Goal: Task Accomplishment & Management: Use online tool/utility

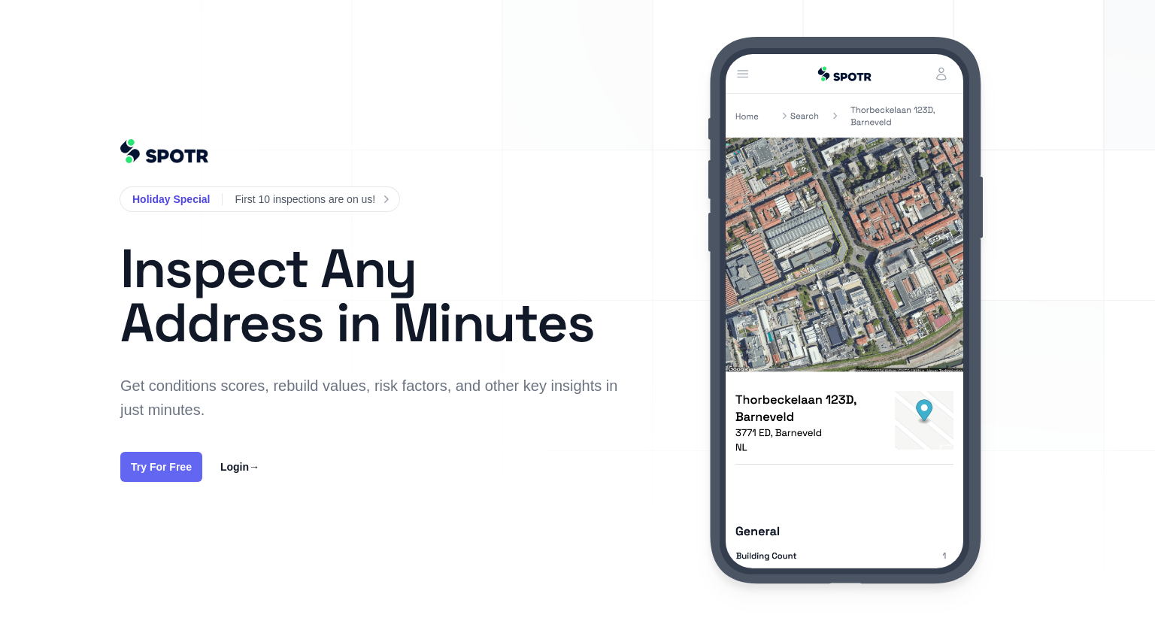
click at [172, 466] on link "Try For Free" at bounding box center [161, 467] width 82 height 30
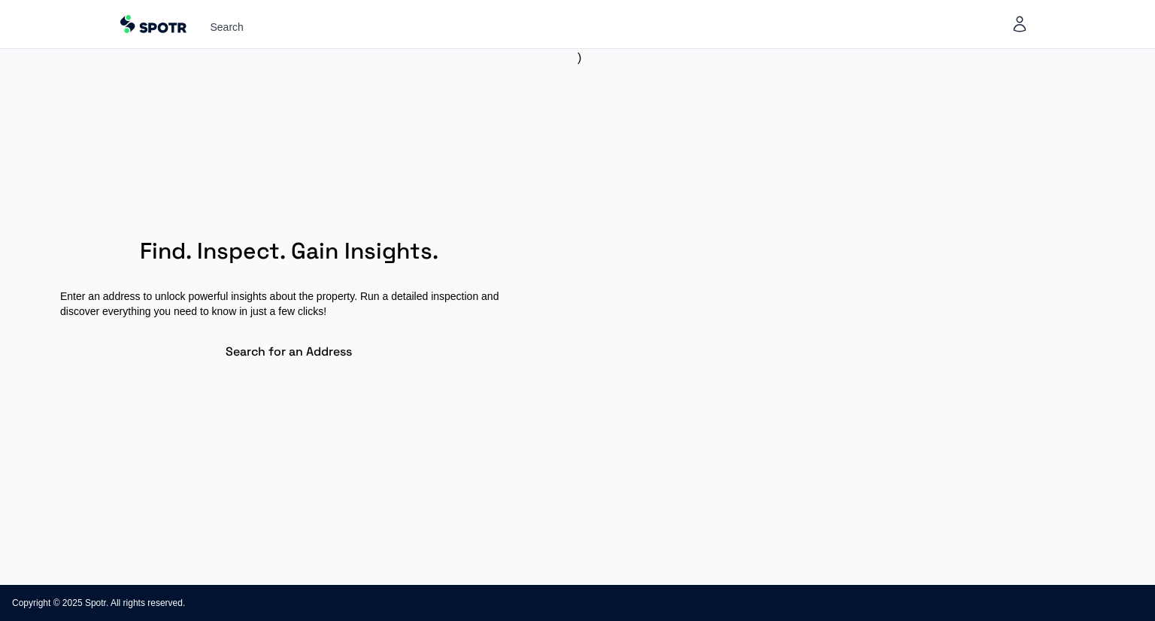
select select "**"
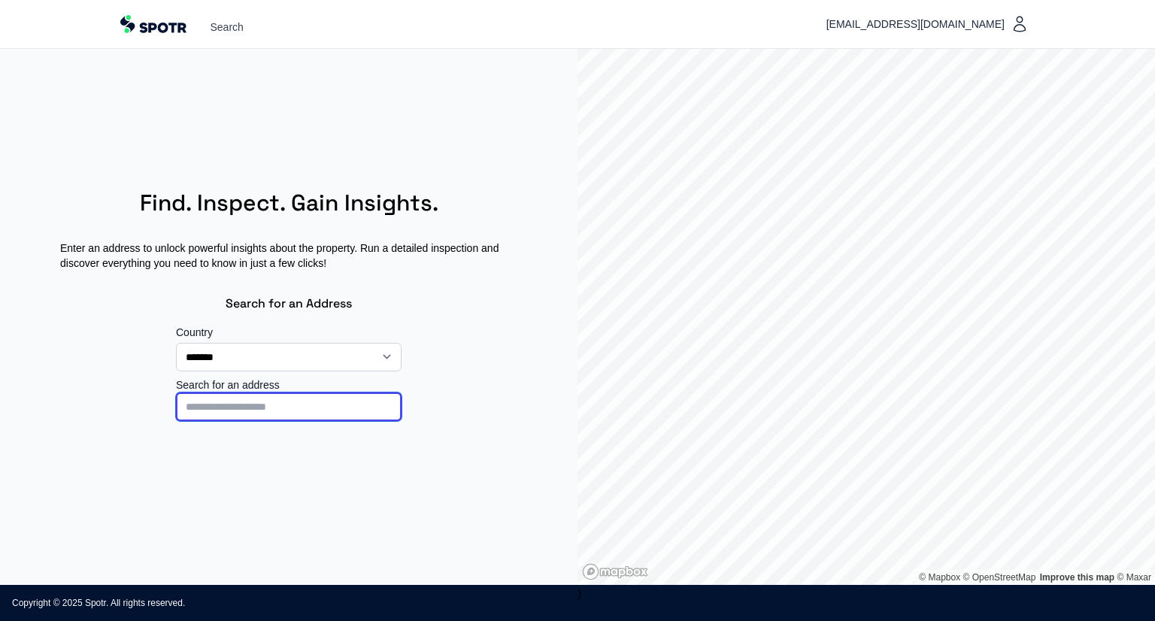
click at [325, 410] on input at bounding box center [289, 407] width 226 height 29
type input "*"
type input "**********"
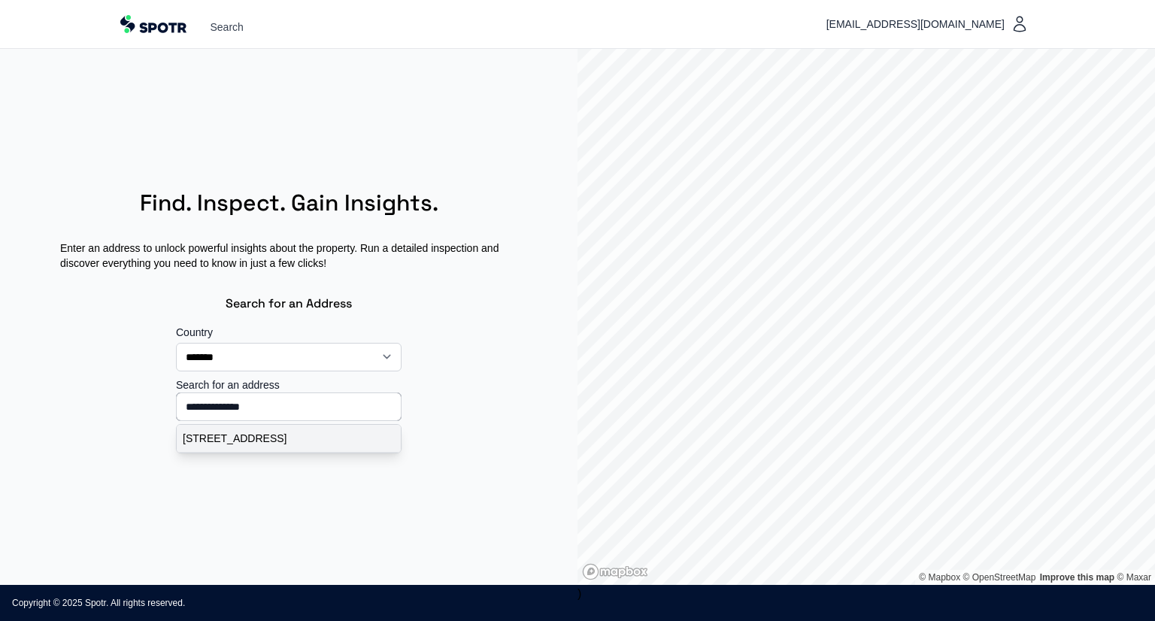
click at [320, 439] on p "Damocleslaan 3, Eindhoven, Nederland" at bounding box center [289, 438] width 212 height 15
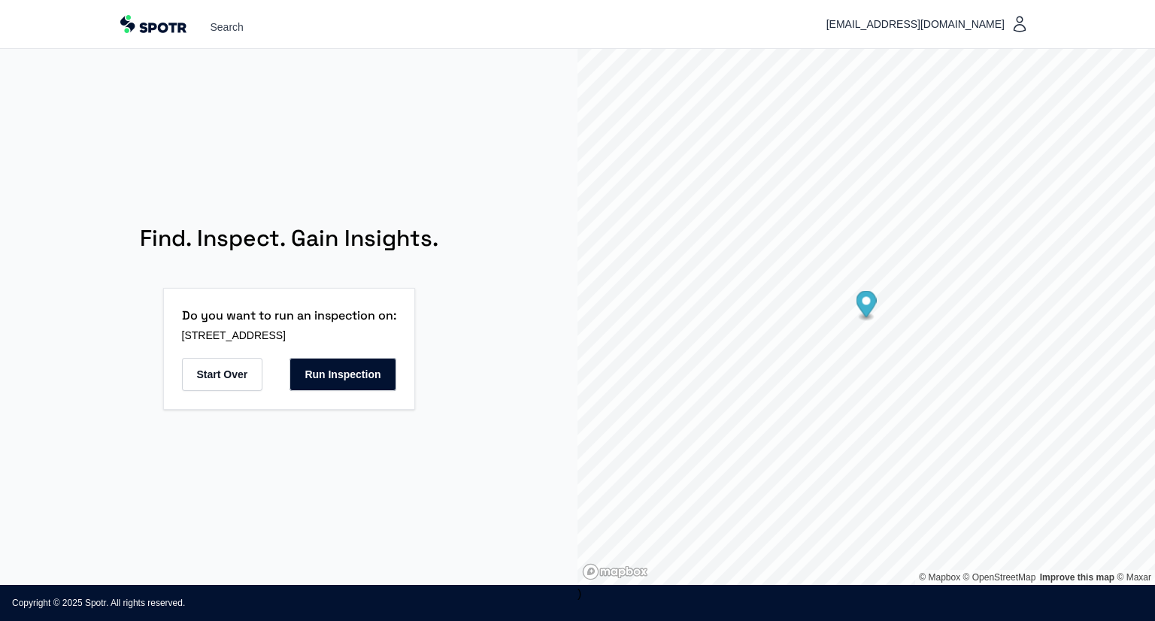
click at [229, 391] on div "Do you want to run an inspection on: Damocleslaan 3, 5631 KC Eindhoven, Nederla…" at bounding box center [289, 349] width 252 height 122
click at [226, 378] on button "Start Over" at bounding box center [222, 374] width 81 height 33
select select "**"
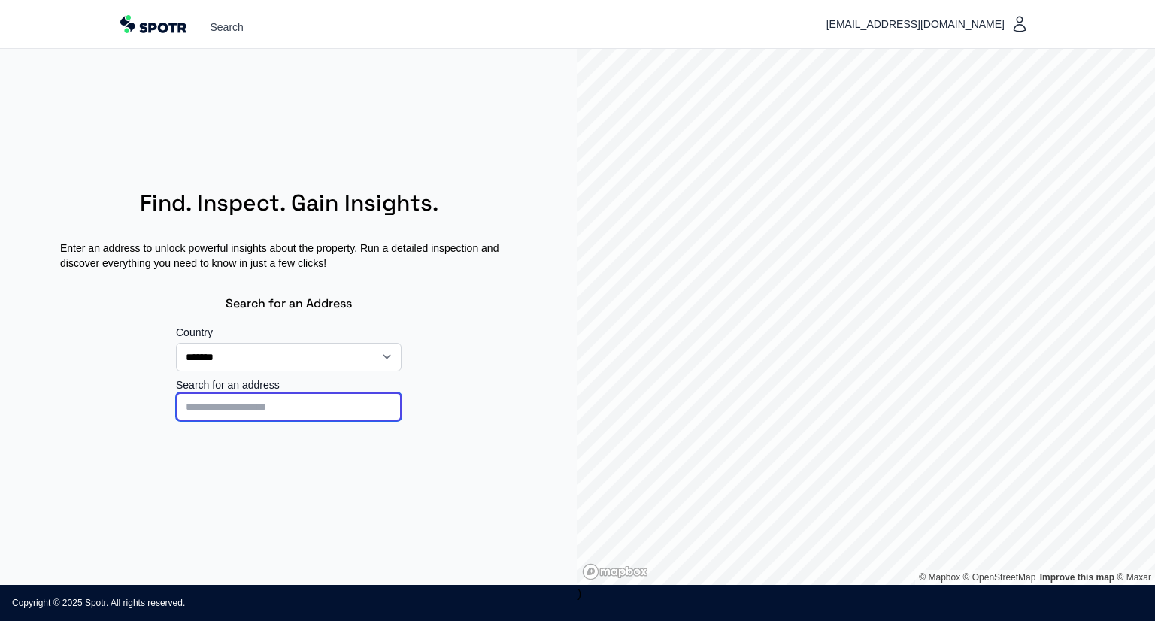
click at [326, 399] on input at bounding box center [289, 407] width 226 height 29
type input "**********"
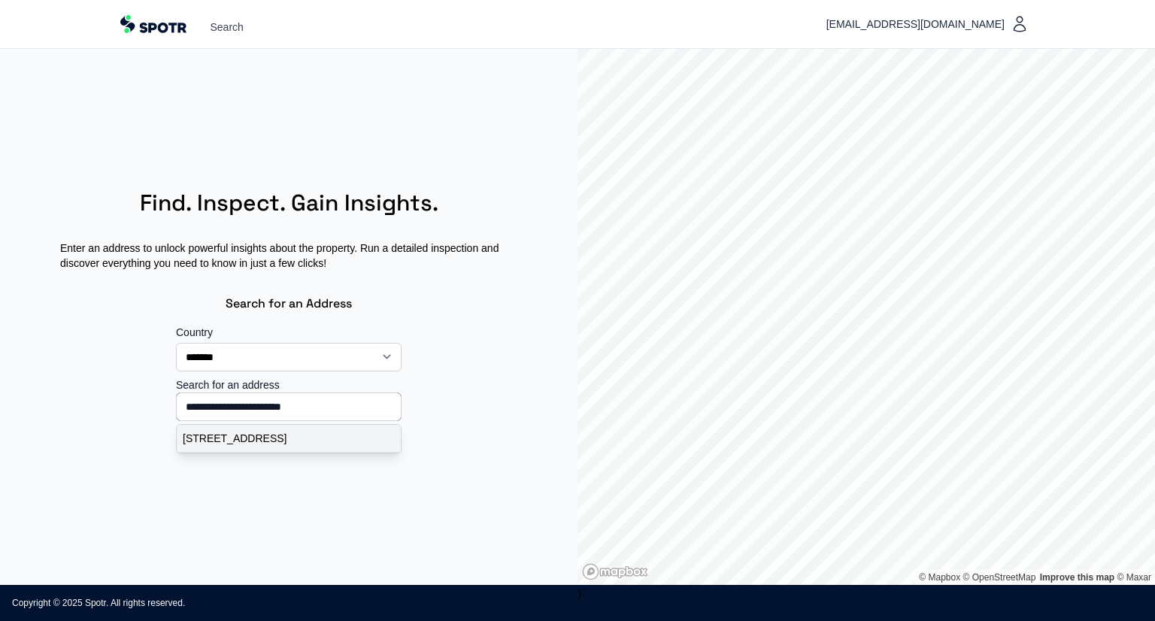
click at [289, 446] on p "Generaal Bentinckstraat 11, Eindhoven, Nederland" at bounding box center [289, 438] width 212 height 15
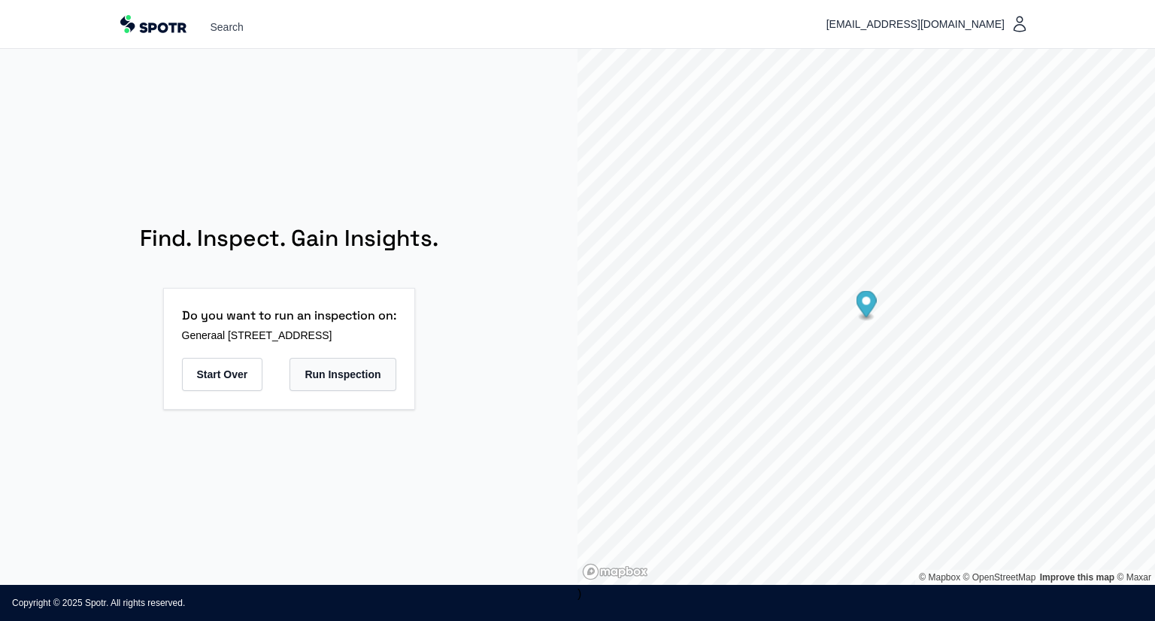
click at [372, 381] on button "Run Inspection" at bounding box center [343, 374] width 106 height 33
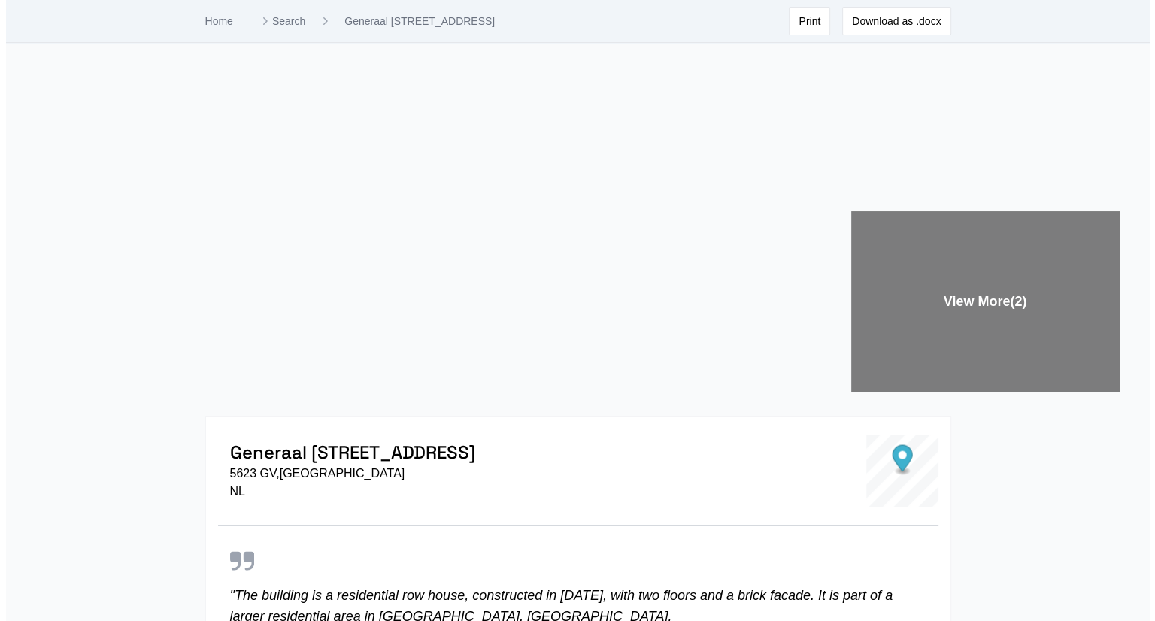
scroll to position [77, 0]
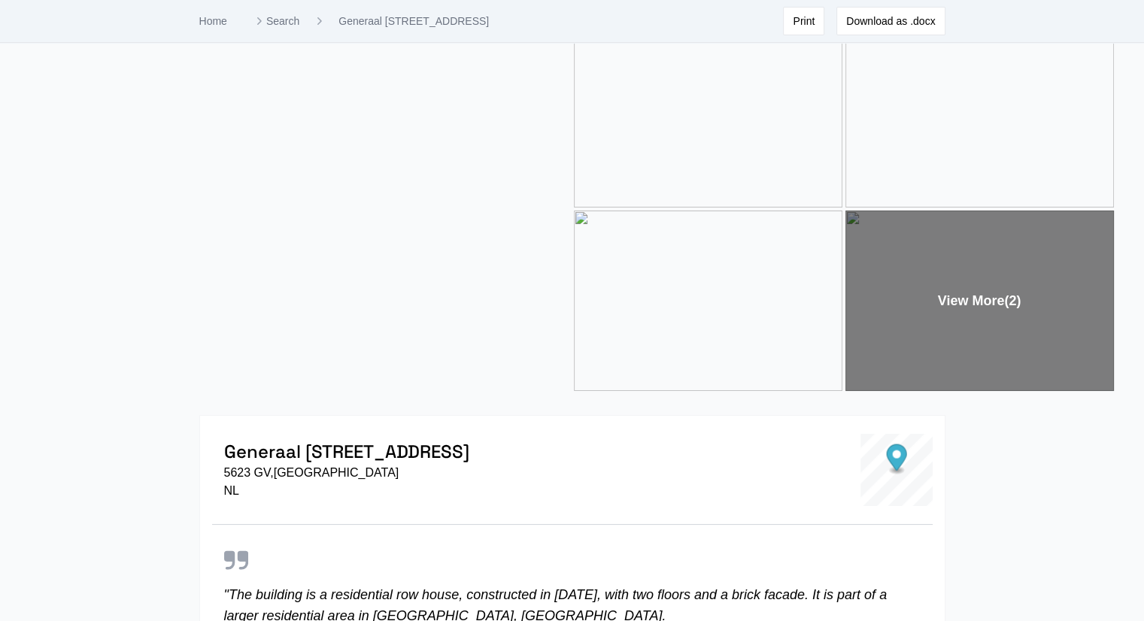
click at [951, 118] on img at bounding box center [980, 116] width 269 height 181
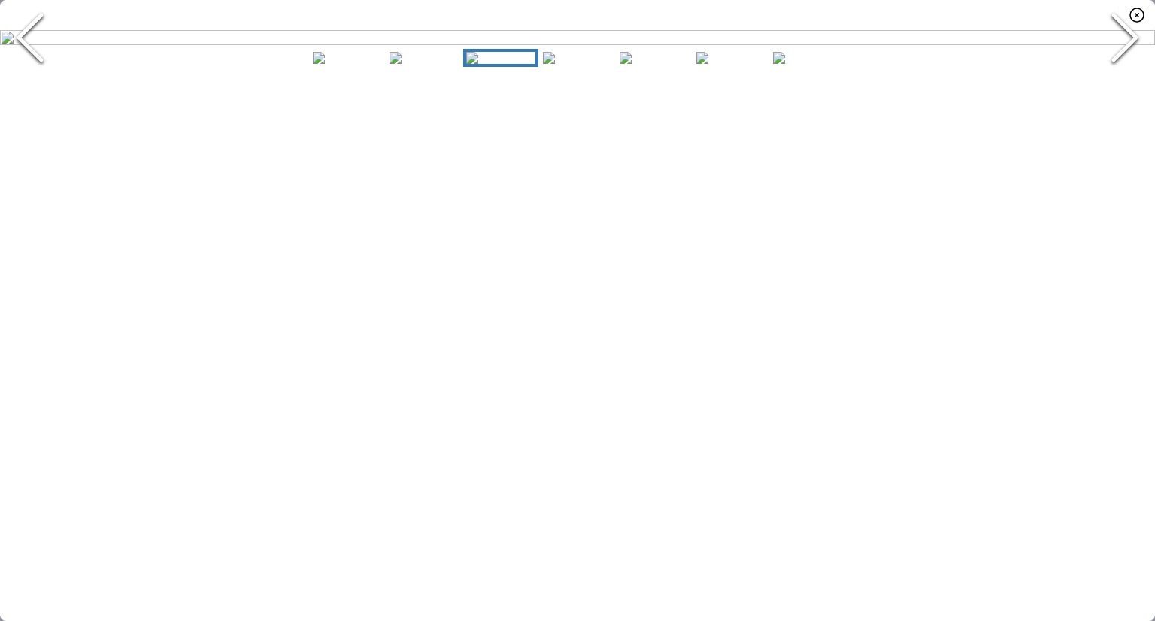
click at [1113, 83] on icon "Next Slide" at bounding box center [1125, 37] width 45 height 90
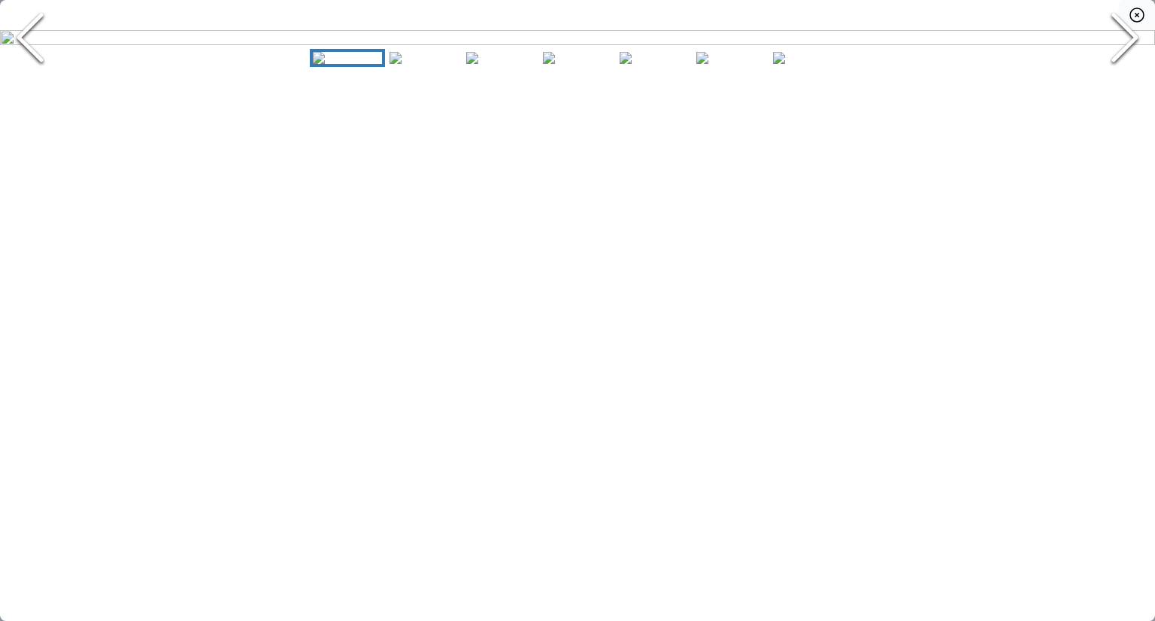
click at [1131, 19] on icon "button" at bounding box center [1137, 15] width 18 height 18
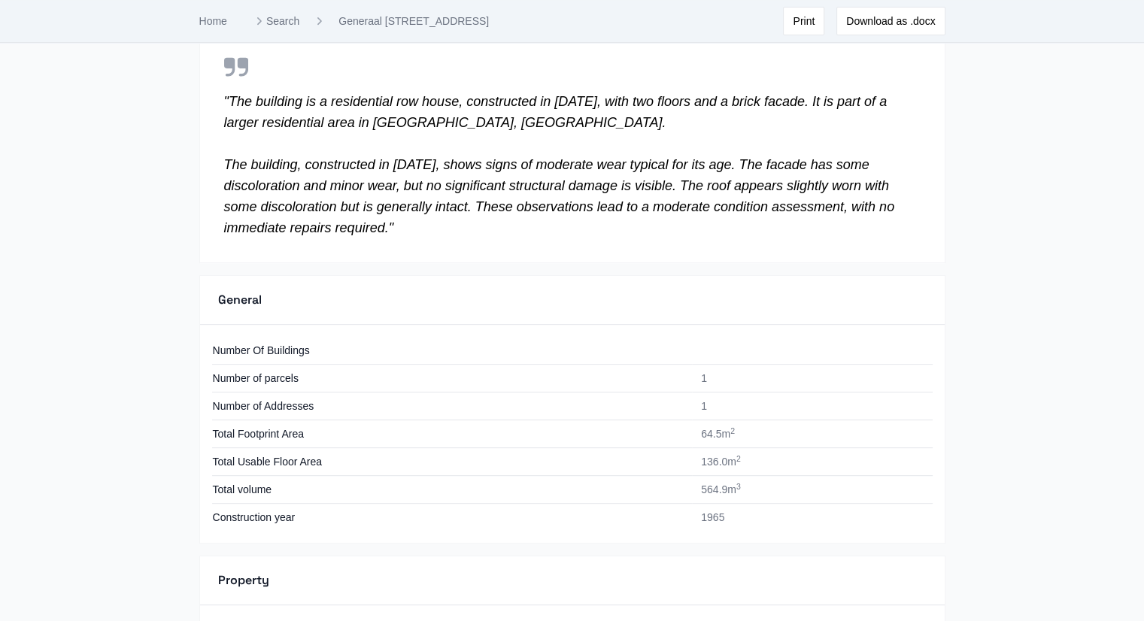
scroll to position [635, 0]
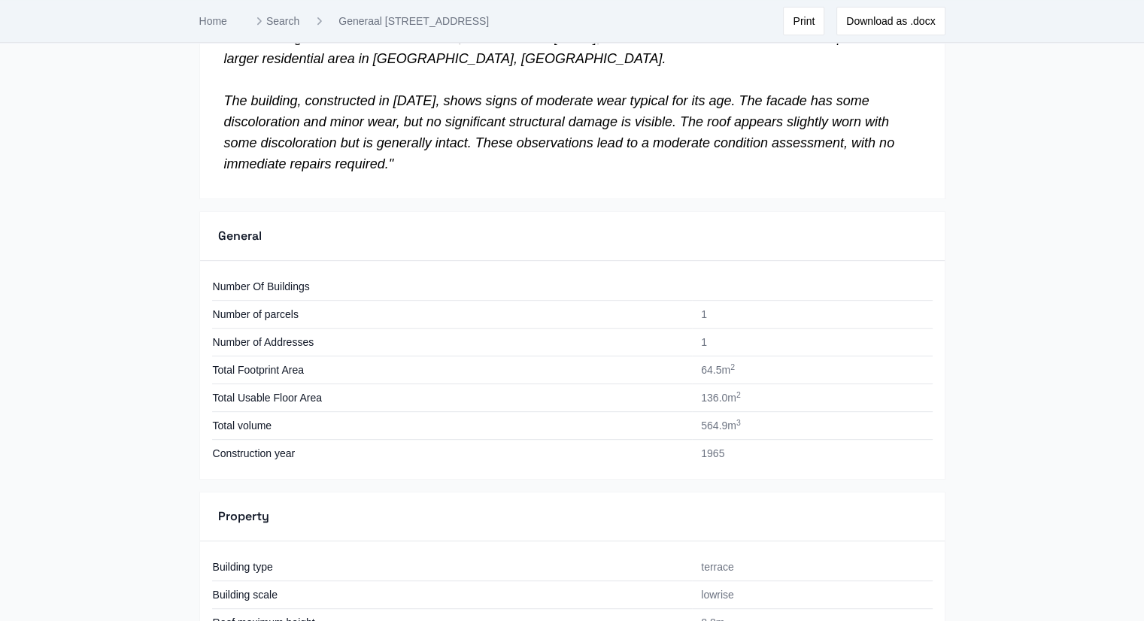
click at [788, 283] on td at bounding box center [812, 287] width 240 height 28
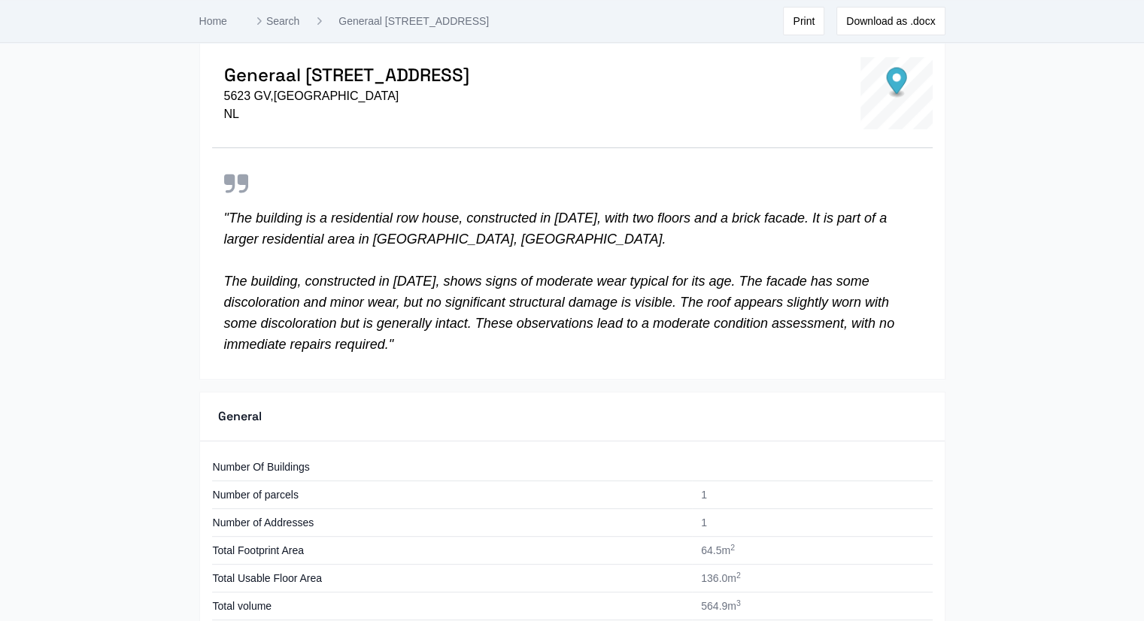
scroll to position [424, 0]
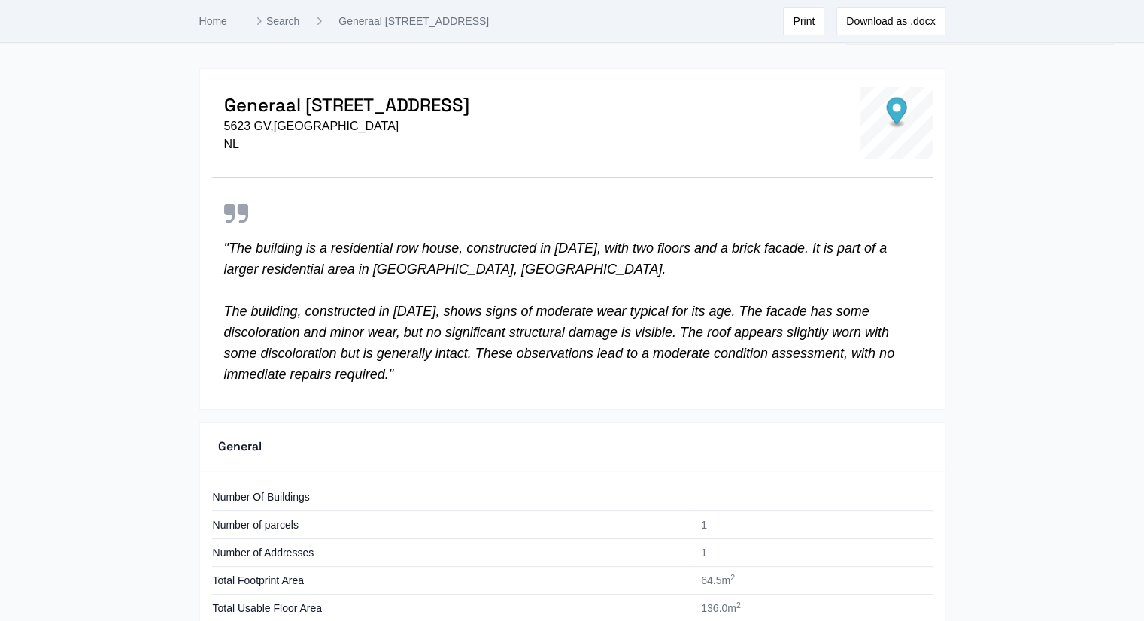
drag, startPoint x: 540, startPoint y: 311, endPoint x: 396, endPoint y: 373, distance: 157.1
click at [396, 373] on p "" The building is a residential row house, constructed in 1965, with two floors…" at bounding box center [572, 311] width 697 height 147
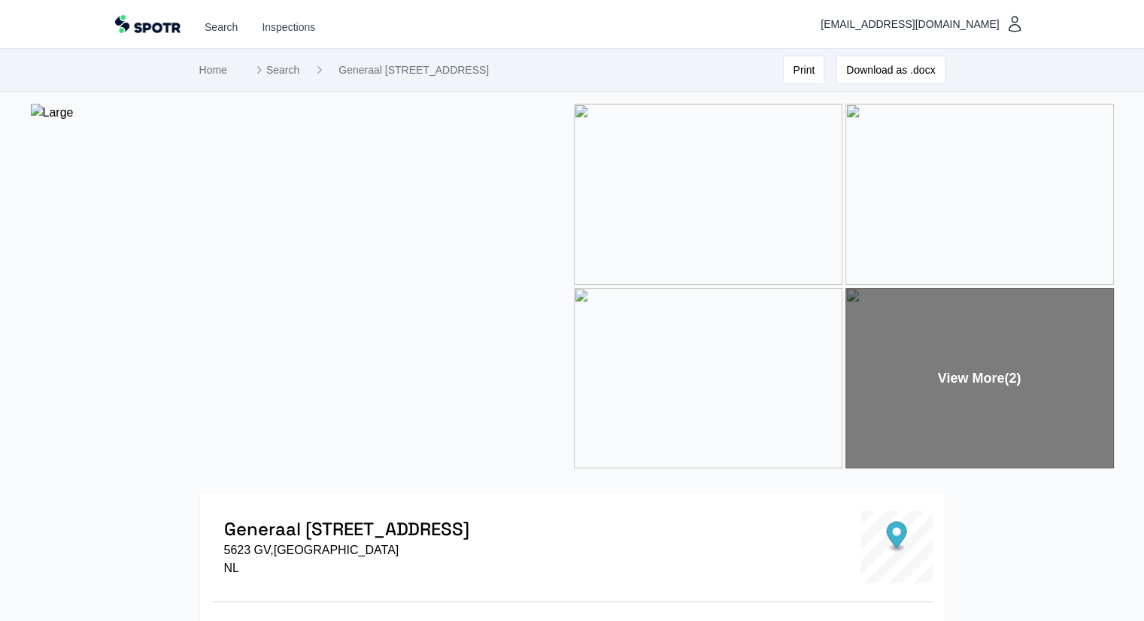
click at [313, 144] on img at bounding box center [301, 286] width 540 height 365
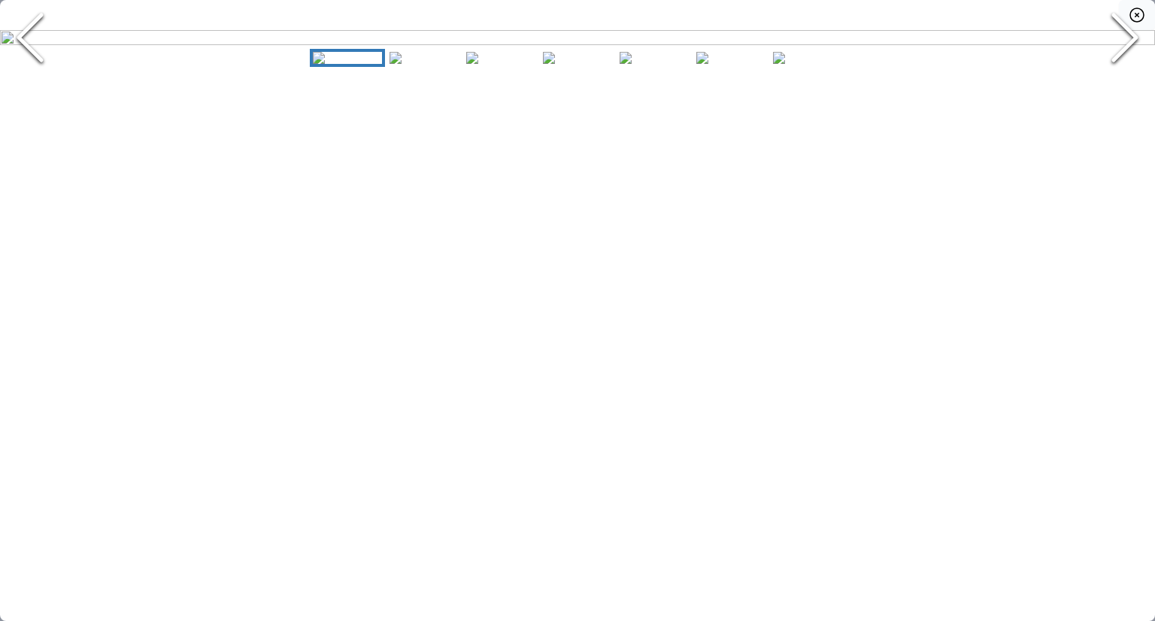
click at [1137, 17] on icon "button" at bounding box center [1137, 15] width 18 height 18
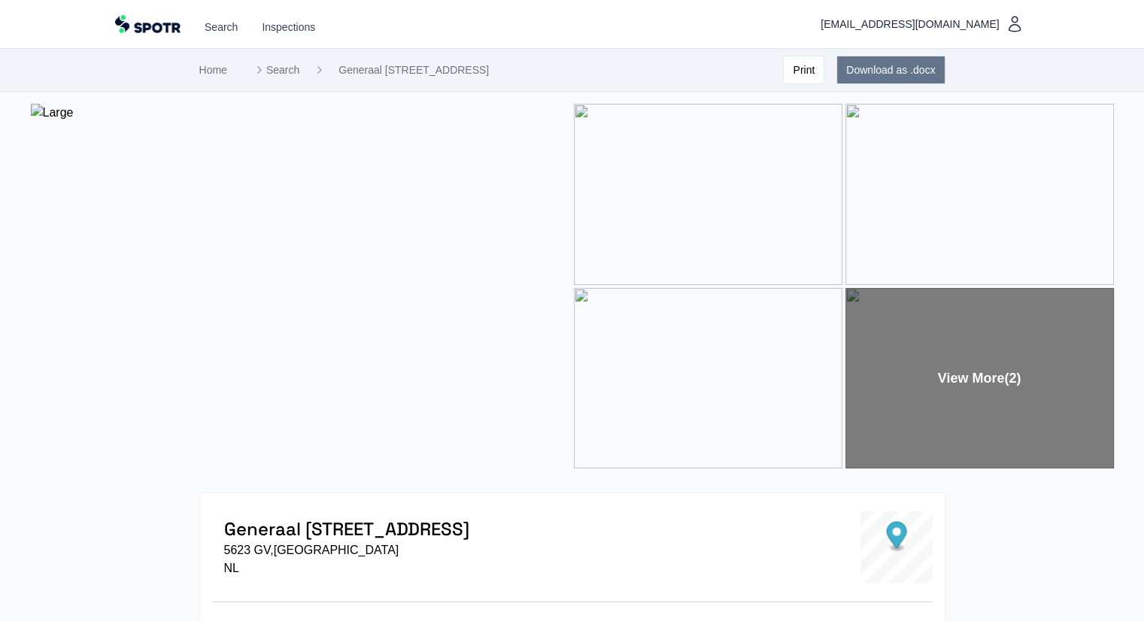
click at [922, 66] on button "Download as .docx" at bounding box center [890, 70] width 108 height 29
